Goal: Task Accomplishment & Management: Manage account settings

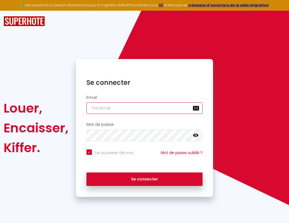
type input "l"
checkbox input "true"
type input "le"
checkbox input "true"
type input "les"
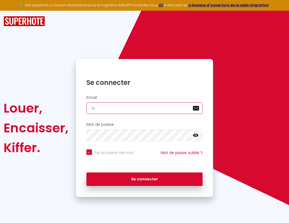
checkbox input "true"
type input "lesp"
checkbox input "true"
type input "lespa"
checkbox input "true"
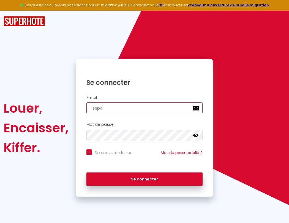
type input "lespac"
checkbox input "true"
type input "lespace"
checkbox input "true"
type input "lespaced"
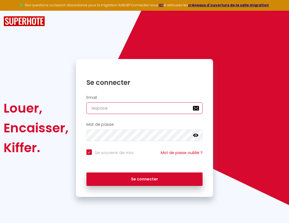
checkbox input "true"
type input "l"
checkbox input "true"
type input "le"
checkbox input "true"
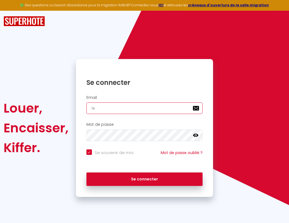
type input "les"
checkbox input "true"
type input "lesp"
checkbox input "true"
type input "lespa"
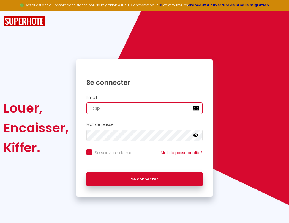
checkbox input "true"
type input "lespac"
checkbox input "true"
type input "lespace"
checkbox input "true"
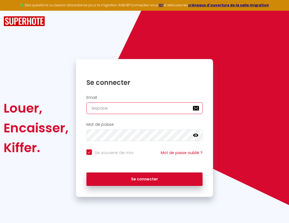
type input "l"
checkbox input "true"
type input "lespaced"
checkbox input "true"
type input "lespacede"
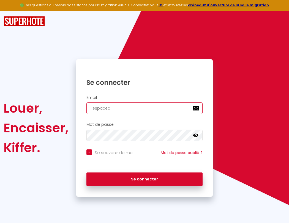
checkbox input "true"
type input "lespacedet"
checkbox input "true"
type input "lespacedete"
checkbox input "true"
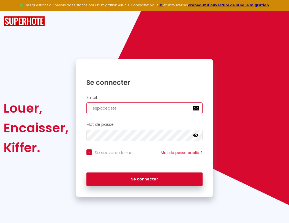
type input "lespacedeten"
checkbox input "true"
